Goal: Contribute content

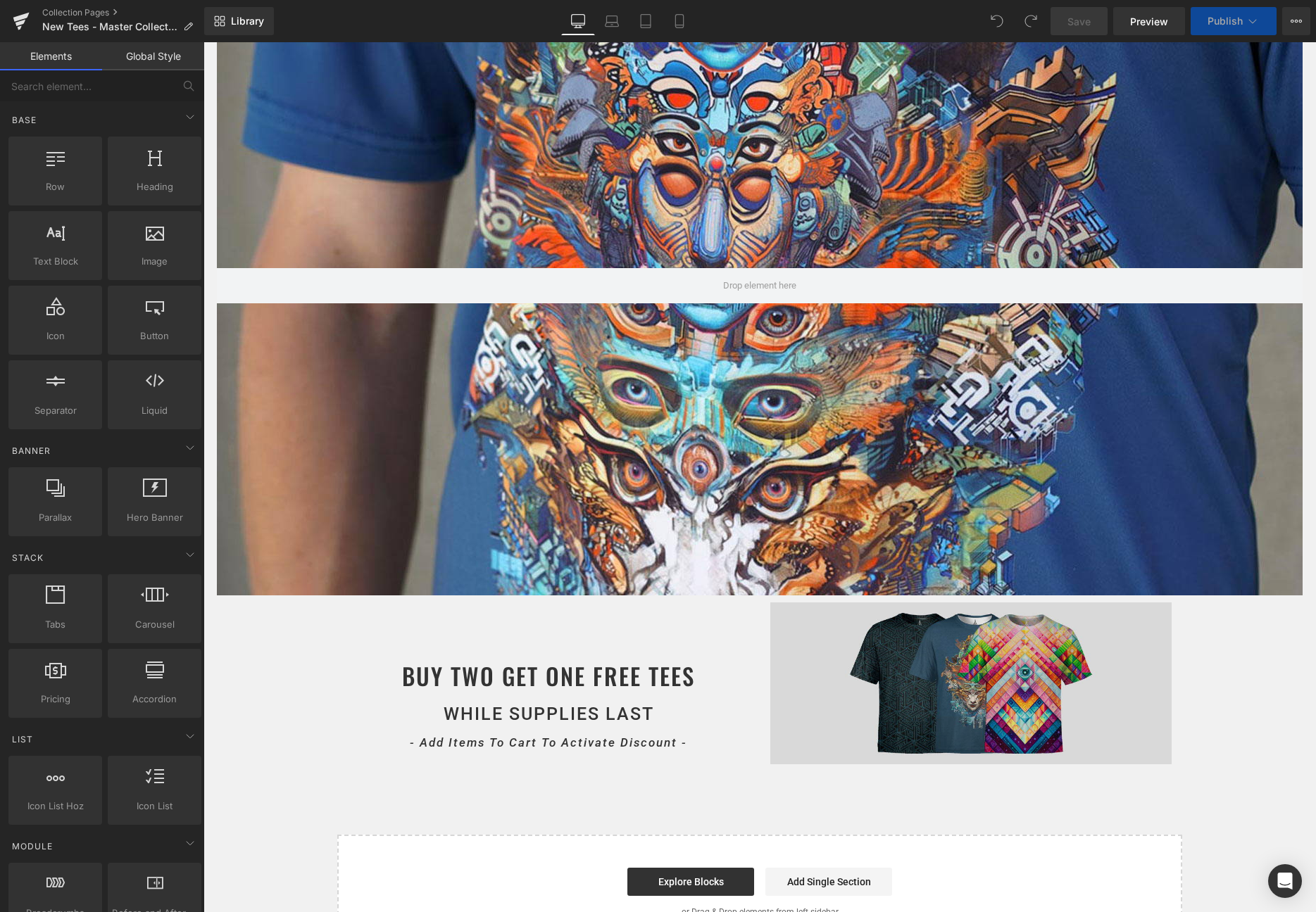
scroll to position [297, 0]
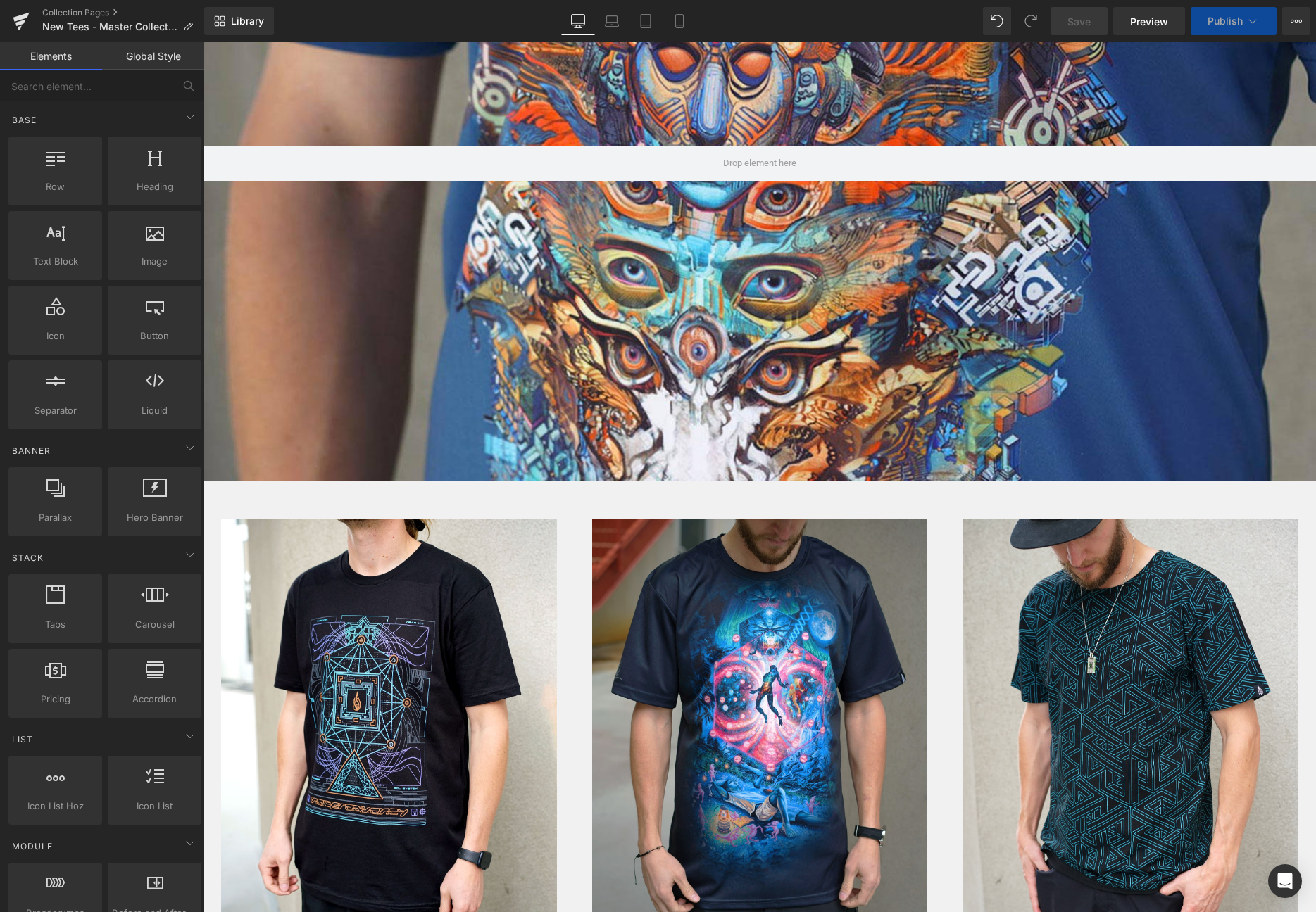
select select "Medium"
click at [1231, 19] on span "Publish" at bounding box center [1225, 21] width 35 height 12
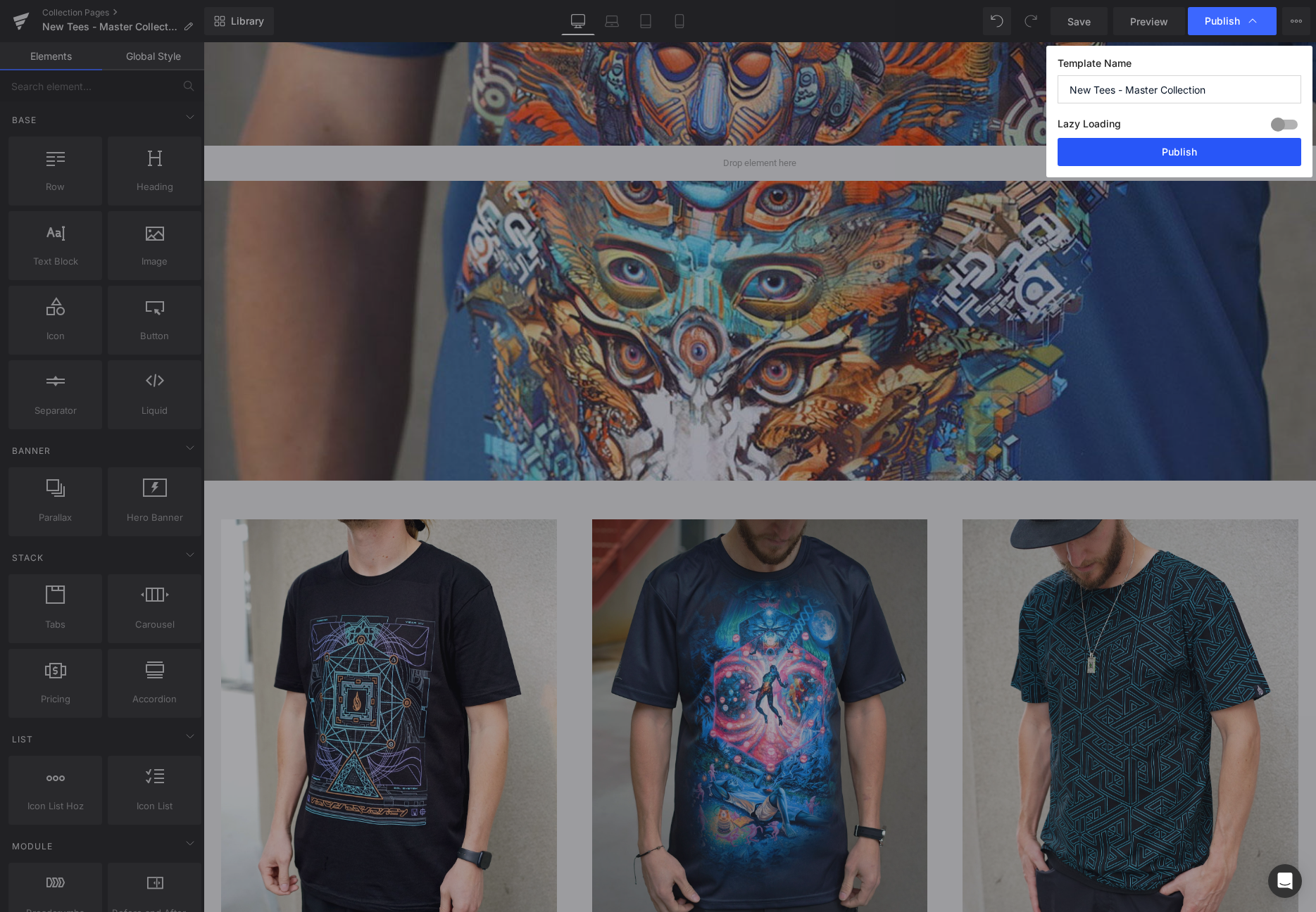
drag, startPoint x: 1204, startPoint y: 157, endPoint x: 744, endPoint y: 366, distance: 505.3
click at [1204, 157] on button "Publish" at bounding box center [1179, 151] width 244 height 28
